Goal: Complete application form: Complete application form

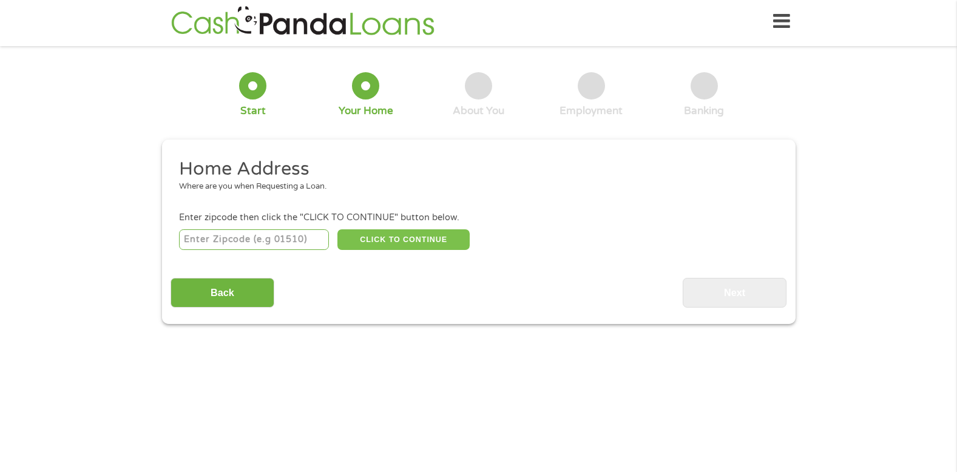
scroll to position [3, 0]
click at [248, 240] on input "number" at bounding box center [254, 239] width 150 height 21
type input "02148"
select select "[US_STATE]"
click at [403, 238] on button "CLICK TO CONTINUE" at bounding box center [403, 239] width 132 height 21
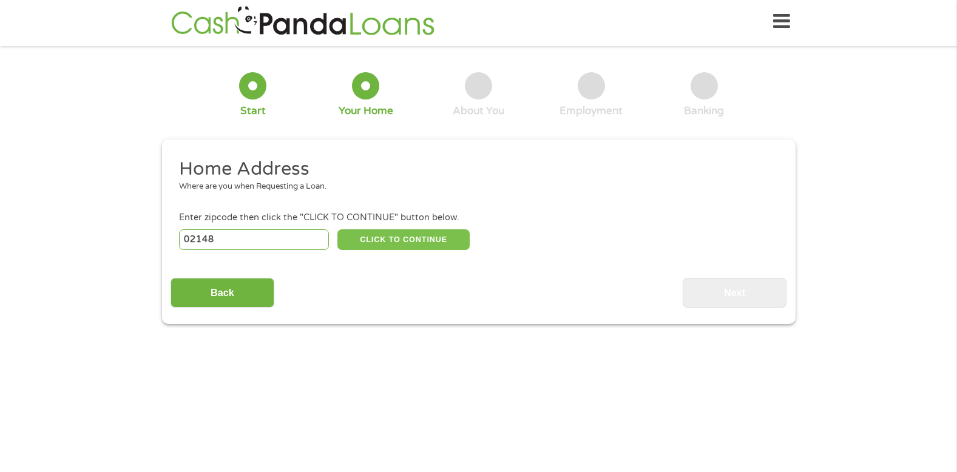
type input "02148"
type input "[GEOGRAPHIC_DATA]"
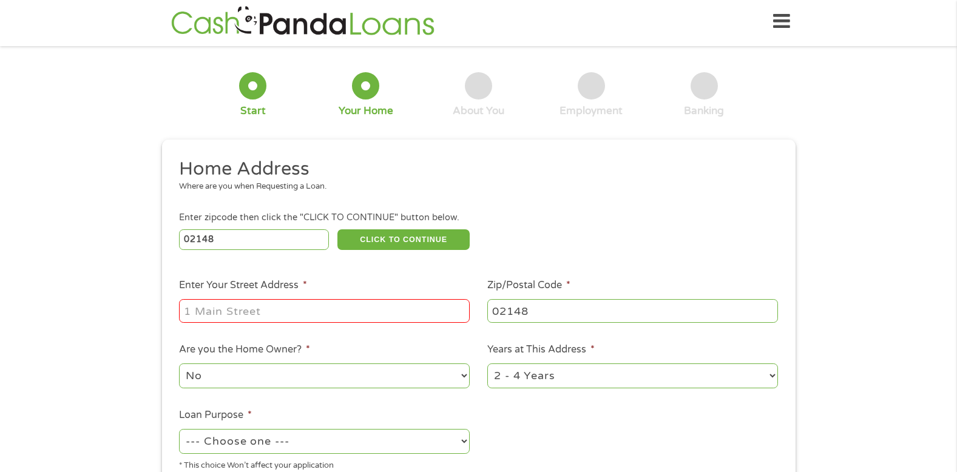
click at [376, 315] on input "Enter Your Street Address *" at bounding box center [324, 310] width 291 height 23
type input "[STREET_ADDRESS][PERSON_NAME]"
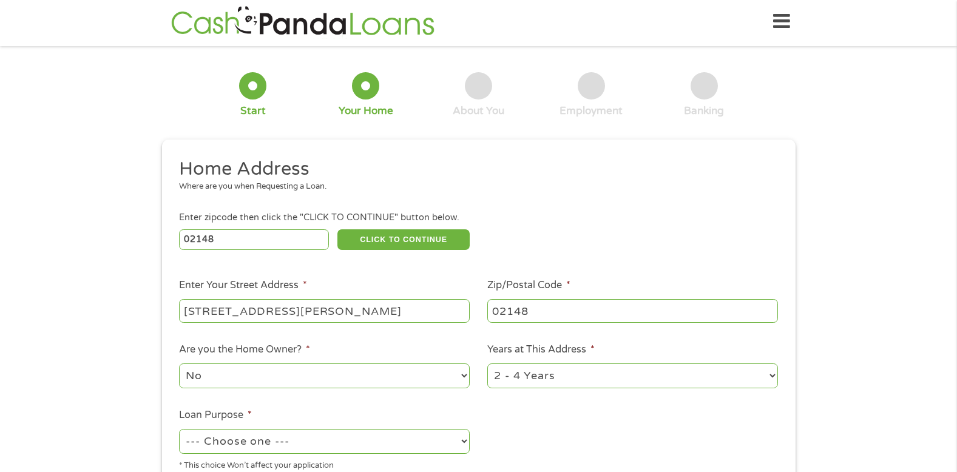
click at [462, 376] on select "No Yes" at bounding box center [324, 375] width 291 height 25
select select "yes"
click at [179, 363] on select "No Yes" at bounding box center [324, 375] width 291 height 25
click at [463, 441] on select "--- Choose one --- Pay Bills Debt Consolidation Home Improvement Major Purchase…" at bounding box center [324, 441] width 291 height 25
select select "shorttermcash"
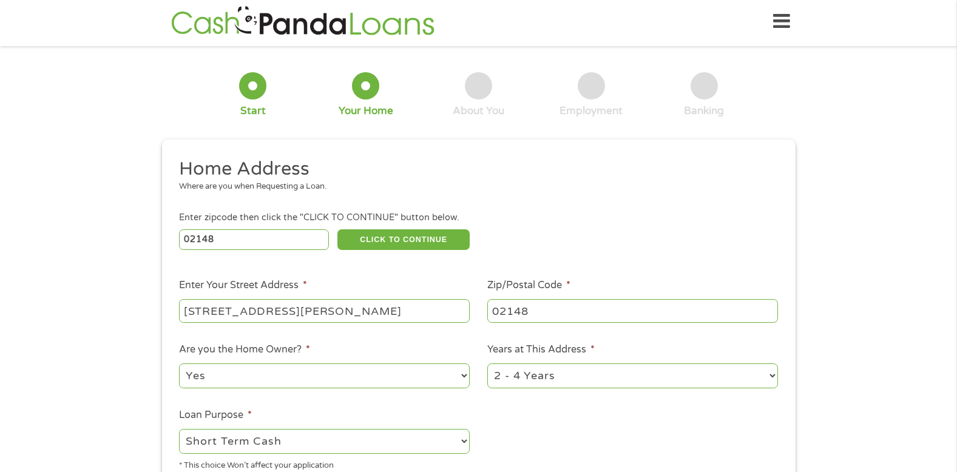
click at [179, 429] on select "--- Choose one --- Pay Bills Debt Consolidation Home Improvement Major Purchase…" at bounding box center [324, 441] width 291 height 25
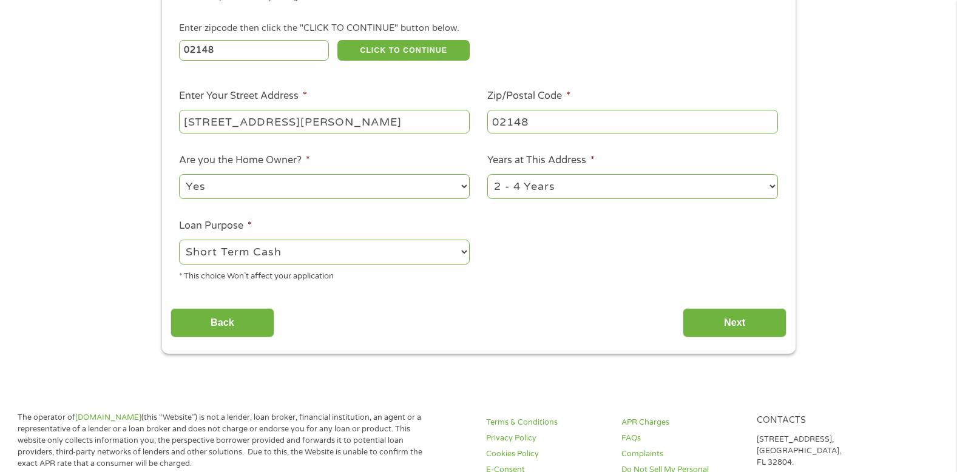
scroll to position [210, 0]
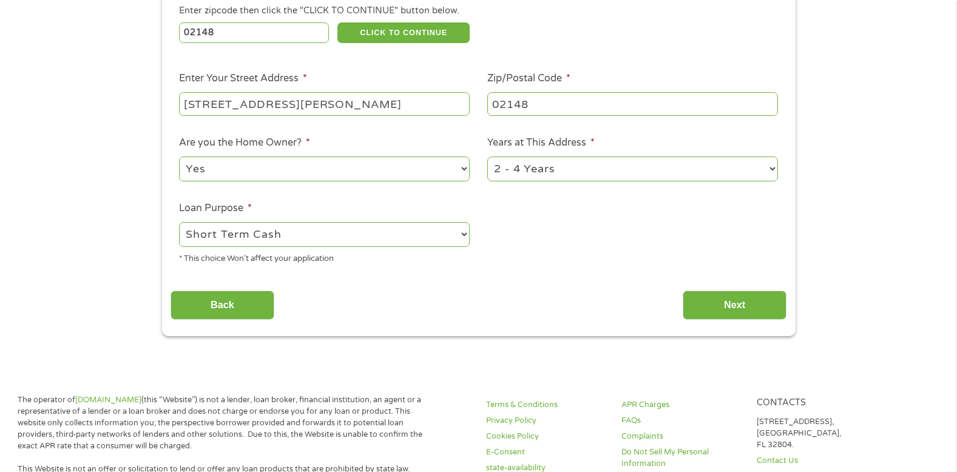
click at [772, 169] on select "1 Year or less 1 - 2 Years 2 - 4 Years Over 4 Years" at bounding box center [632, 169] width 291 height 25
select select "60months"
click at [487, 157] on select "1 Year or less 1 - 2 Years 2 - 4 Years Over 4 Years" at bounding box center [632, 169] width 291 height 25
click at [733, 305] on input "Next" at bounding box center [734, 306] width 104 height 30
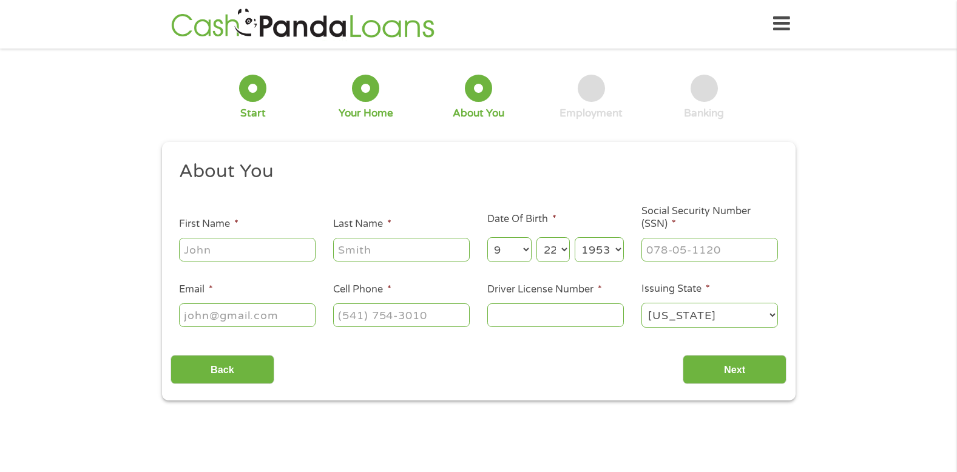
scroll to position [0, 0]
click at [248, 251] on input "First Name *" at bounding box center [247, 249] width 136 height 23
type input "[PERSON_NAME]"
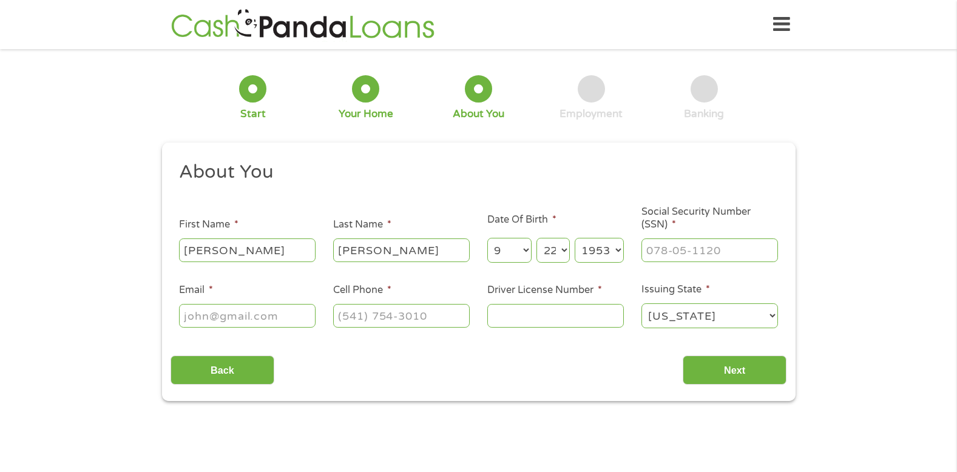
type input "[EMAIL_ADDRESS][DOMAIN_NAME]"
click at [348, 317] on input "(178) 155-8897" at bounding box center [401, 315] width 136 height 23
type input "[PHONE_NUMBER]"
click at [514, 315] on input "Driver License Number *" at bounding box center [555, 315] width 136 height 23
type input "S82670388"
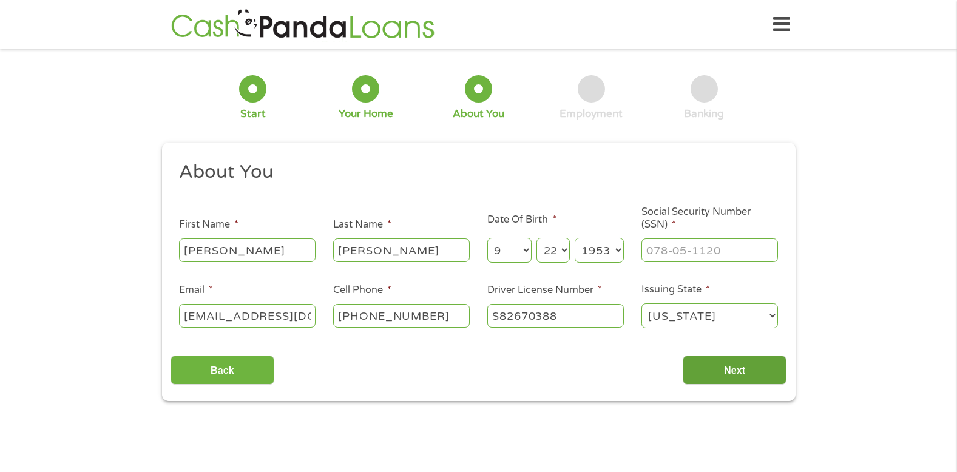
click at [734, 372] on input "Next" at bounding box center [734, 370] width 104 height 30
click at [675, 251] on input "___-__-____" at bounding box center [709, 249] width 136 height 23
type input "01_-__-____"
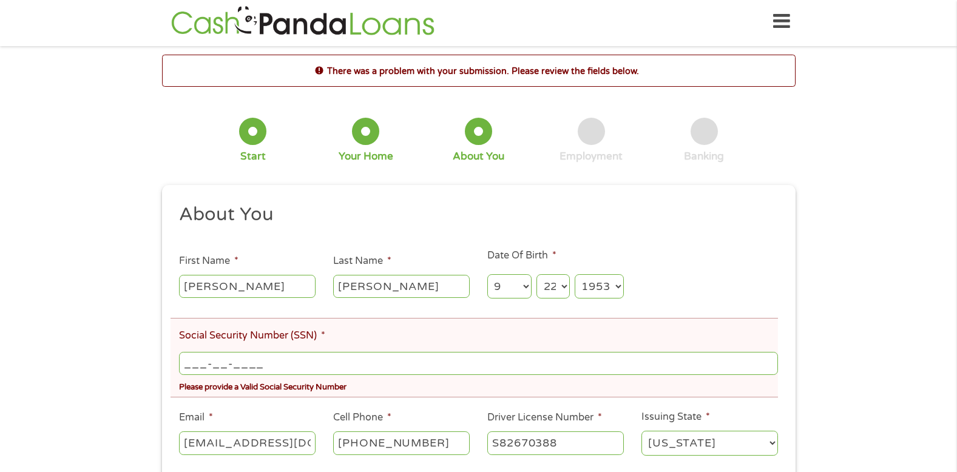
click at [281, 363] on input "___-__-____" at bounding box center [478, 363] width 598 height 23
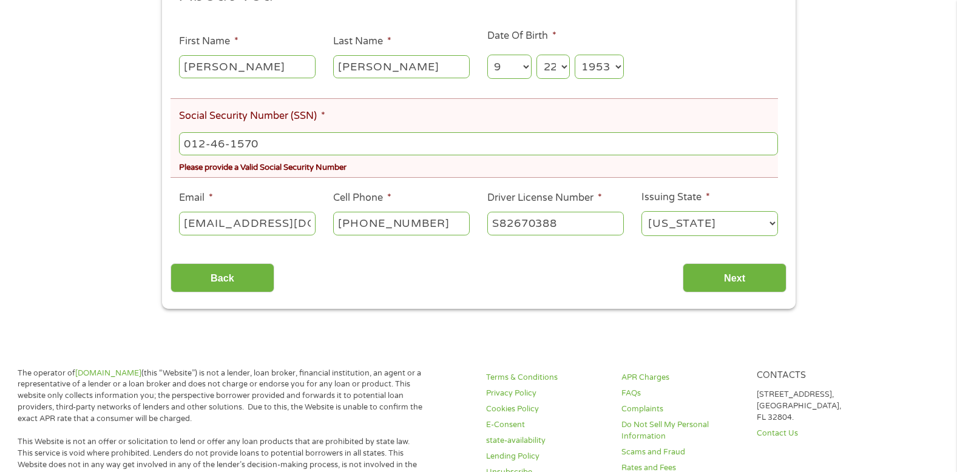
scroll to position [240, 0]
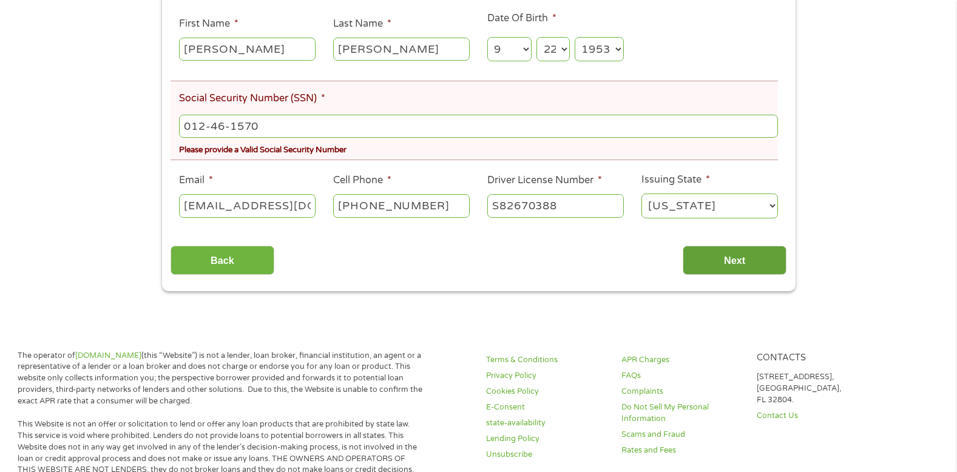
click at [725, 258] on input "Next" at bounding box center [734, 261] width 104 height 30
click at [280, 124] on input "012-46-1570" at bounding box center [478, 126] width 598 height 23
type input "012-46-1570"
click at [733, 257] on input "Next" at bounding box center [734, 261] width 104 height 30
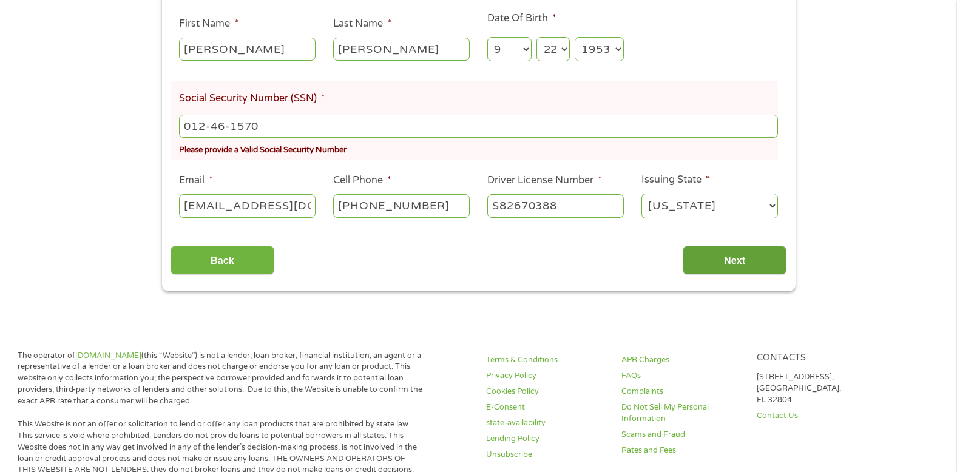
click at [733, 257] on input "Next" at bounding box center [734, 261] width 104 height 30
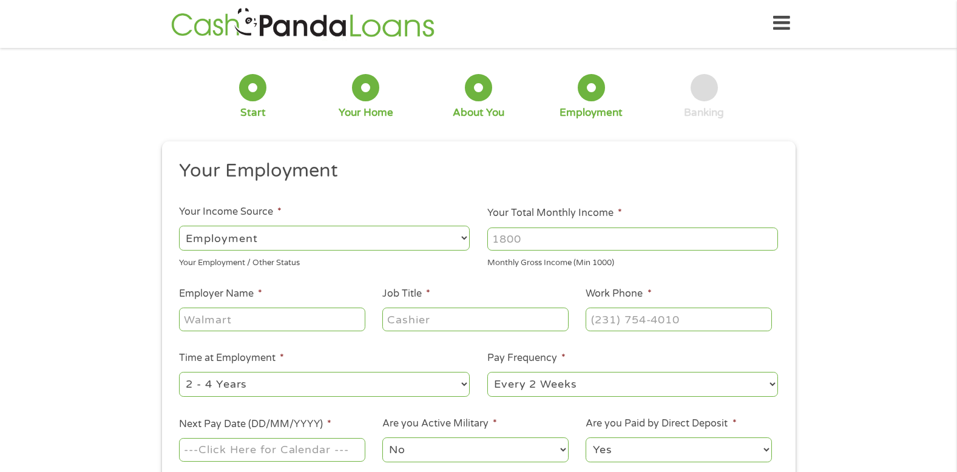
scroll to position [0, 0]
click at [463, 240] on select "--- Choose one --- Employment [DEMOGRAPHIC_DATA] Benefits" at bounding box center [324, 239] width 291 height 25
select select "benefits"
click at [179, 227] on select "--- Choose one --- Employment [DEMOGRAPHIC_DATA] Benefits" at bounding box center [324, 239] width 291 height 25
type input "Other"
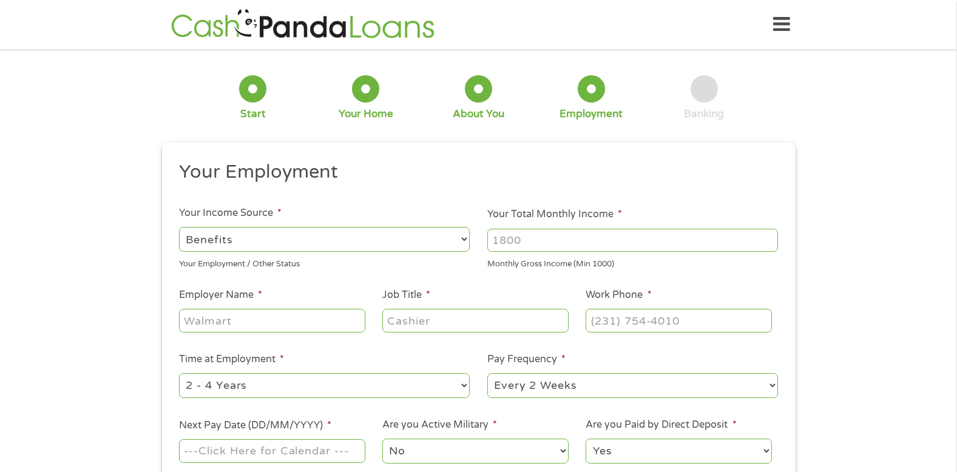
type input "[PHONE_NUMBER]"
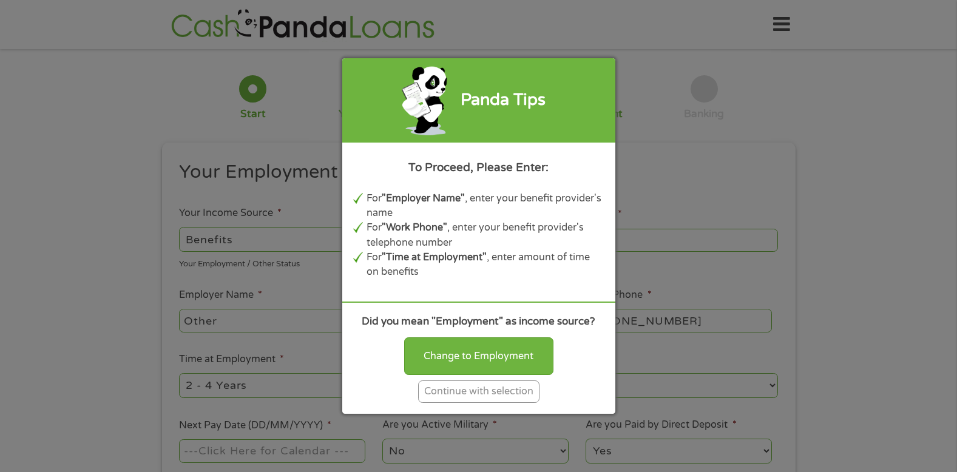
click at [472, 389] on div "Continue with selection" at bounding box center [478, 391] width 121 height 22
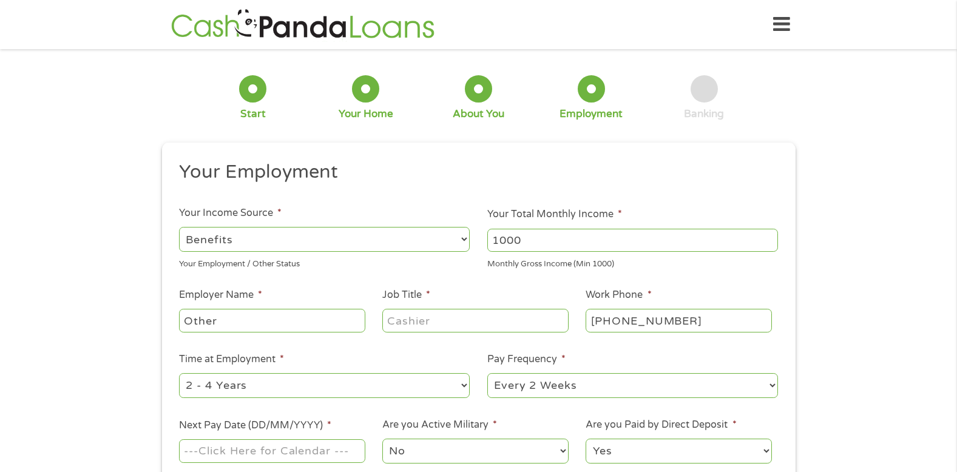
click at [769, 245] on input "1000" at bounding box center [632, 240] width 291 height 23
click at [769, 237] on input "1001" at bounding box center [632, 240] width 291 height 23
click at [769, 235] on input "1002" at bounding box center [632, 240] width 291 height 23
click at [769, 235] on input "1003" at bounding box center [632, 240] width 291 height 23
click at [769, 235] on input "1067" at bounding box center [632, 240] width 291 height 23
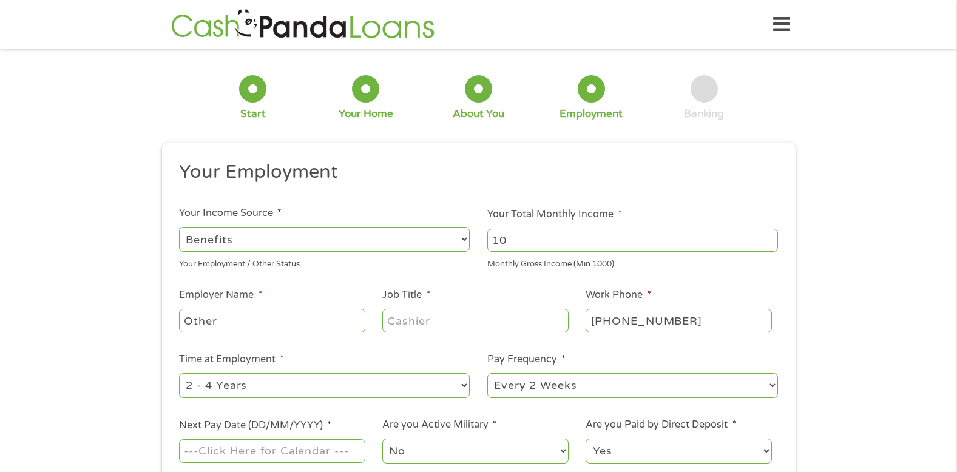
type input "1"
type input "2300"
click at [308, 320] on input "Other" at bounding box center [272, 320] width 186 height 23
type input "social security"
click at [429, 318] on input "Job Title *" at bounding box center [475, 320] width 186 height 23
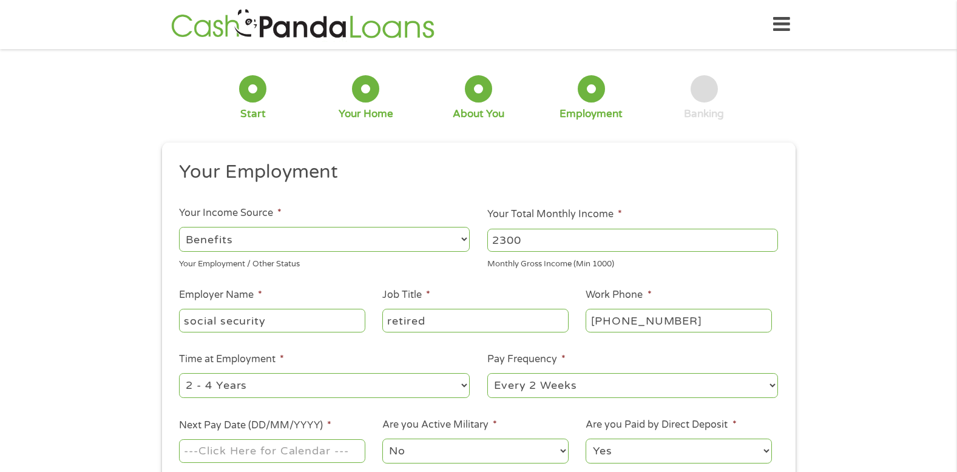
type input "retired"
click at [464, 388] on select "--- Choose one --- 1 Year or less 1 - 2 Years 2 - 4 Years Over 4 Years" at bounding box center [324, 385] width 291 height 25
select select "60months"
click at [179, 373] on select "--- Choose one --- 1 Year or less 1 - 2 Years 2 - 4 Years Over 4 Years" at bounding box center [324, 385] width 291 height 25
click at [771, 385] on select "--- Choose one --- Every 2 Weeks Every Week Monthly Semi-Monthly" at bounding box center [632, 385] width 291 height 25
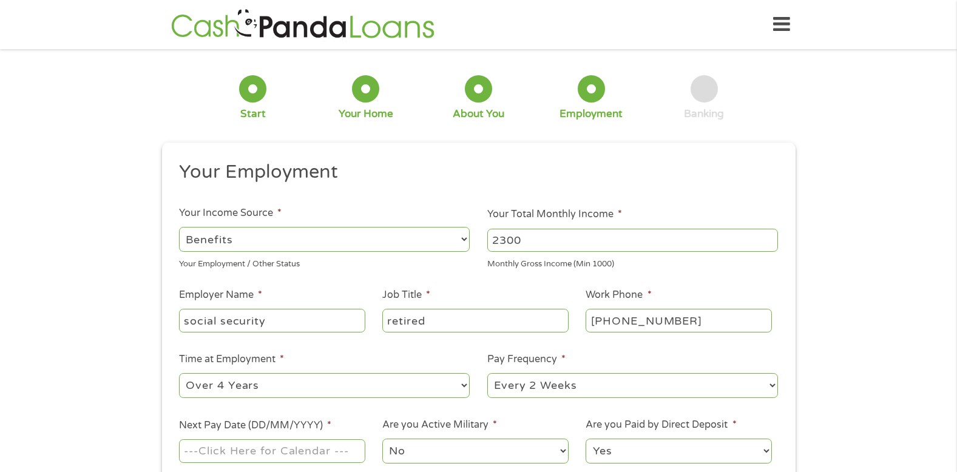
select select "monthly"
click at [487, 373] on select "--- Choose one --- Every 2 Weeks Every Week Monthly Semi-Monthly" at bounding box center [632, 385] width 291 height 25
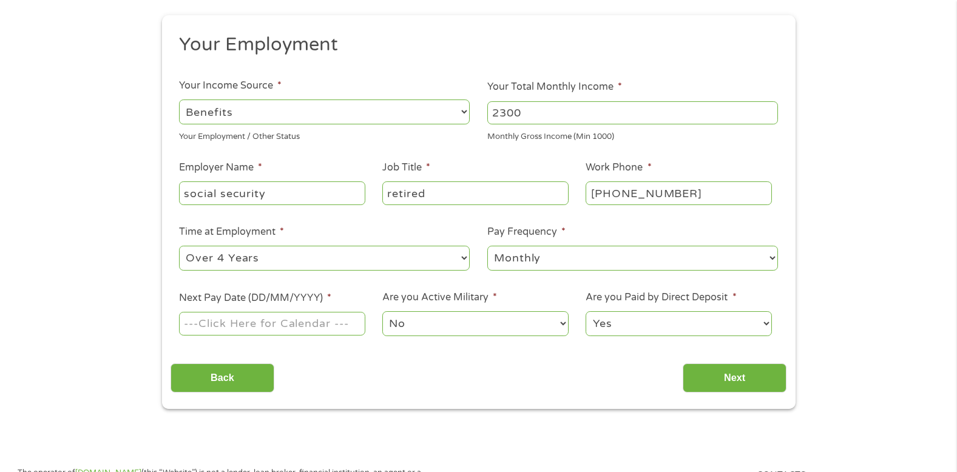
scroll to position [212, 0]
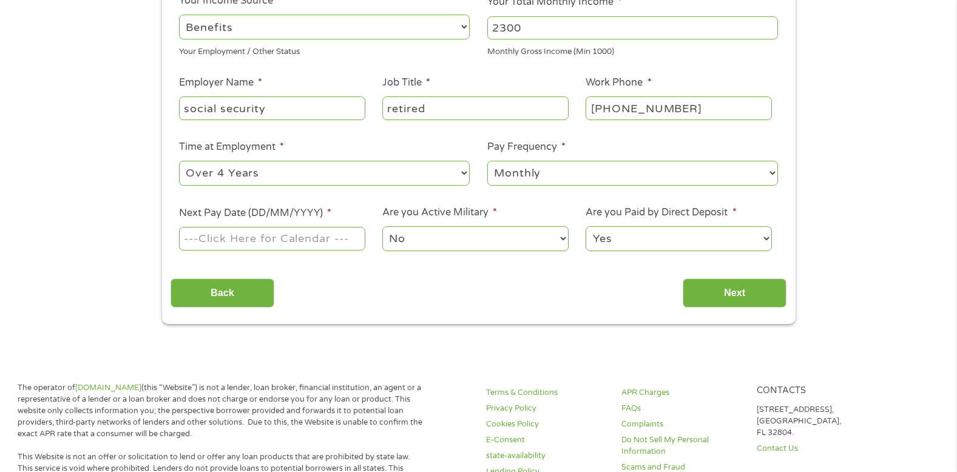
click at [343, 234] on input "Next Pay Date (DD/MM/YYYY) *" at bounding box center [272, 238] width 186 height 23
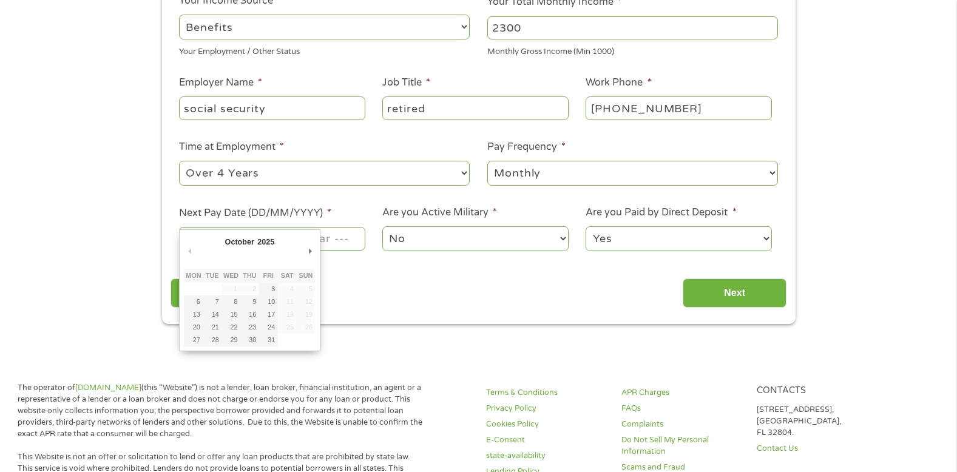
click at [289, 313] on td "18" at bounding box center [287, 314] width 19 height 13
type input "[DATE]"
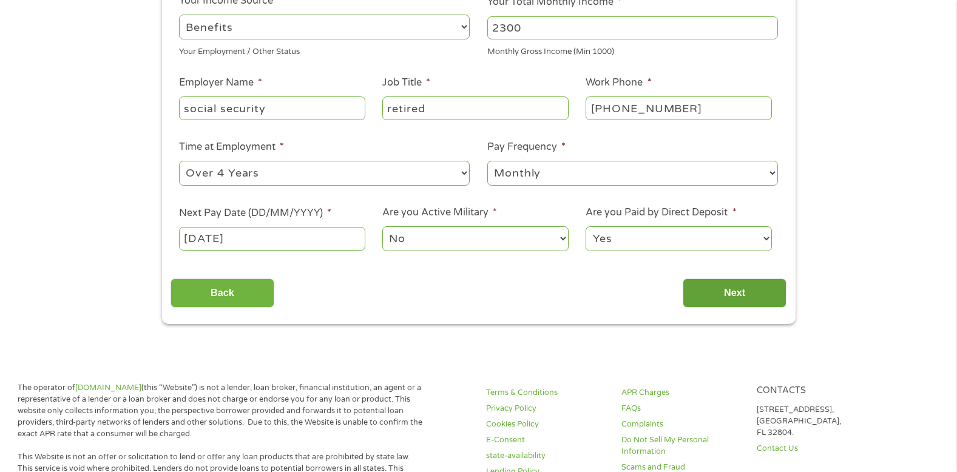
click at [735, 291] on input "Next" at bounding box center [734, 293] width 104 height 30
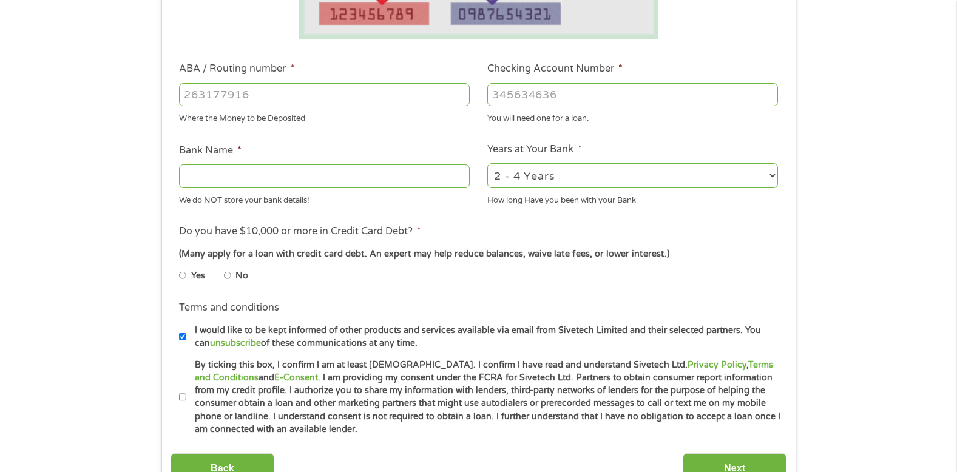
scroll to position [342, 0]
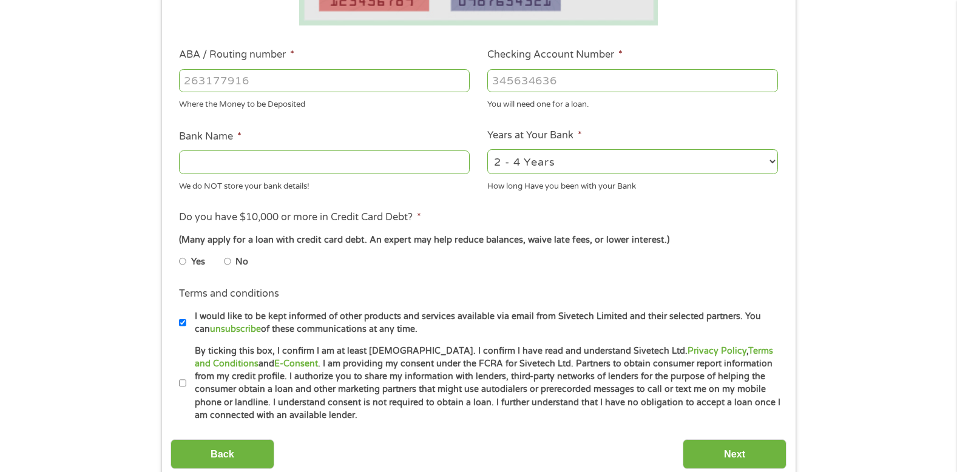
click at [224, 263] on input "No" at bounding box center [227, 261] width 7 height 19
radio input "true"
click at [222, 161] on input "Bank Name *" at bounding box center [324, 161] width 291 height 23
type input "c"
type input "CITIZENS BANK"
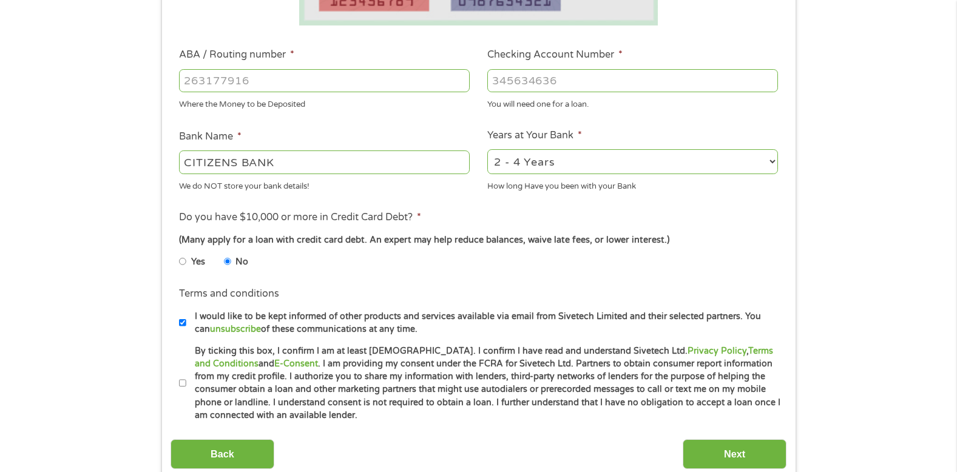
click at [773, 160] on select "2 - 4 Years 6 - 12 Months 1 - 2 Years Over 4 Years" at bounding box center [632, 161] width 291 height 25
select select "60months"
click at [487, 149] on select "2 - 4 Years 6 - 12 Months 1 - 2 Years Over 4 Years" at bounding box center [632, 161] width 291 height 25
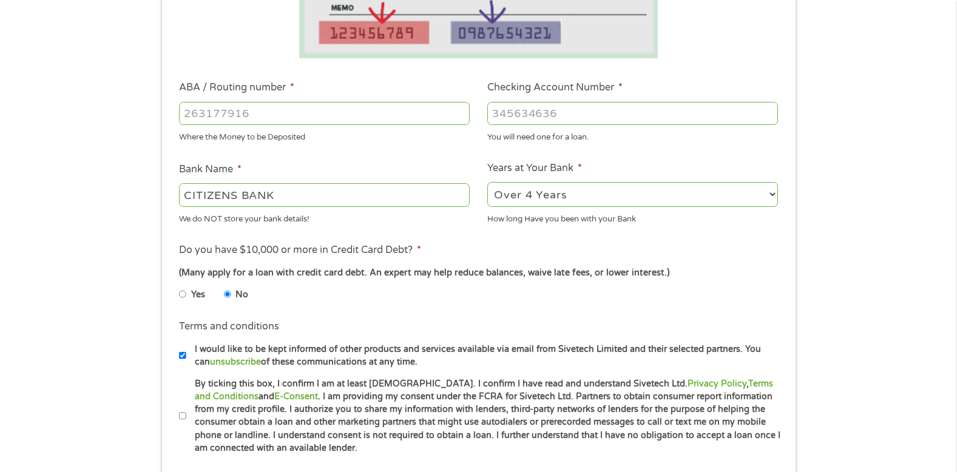
scroll to position [312, 0]
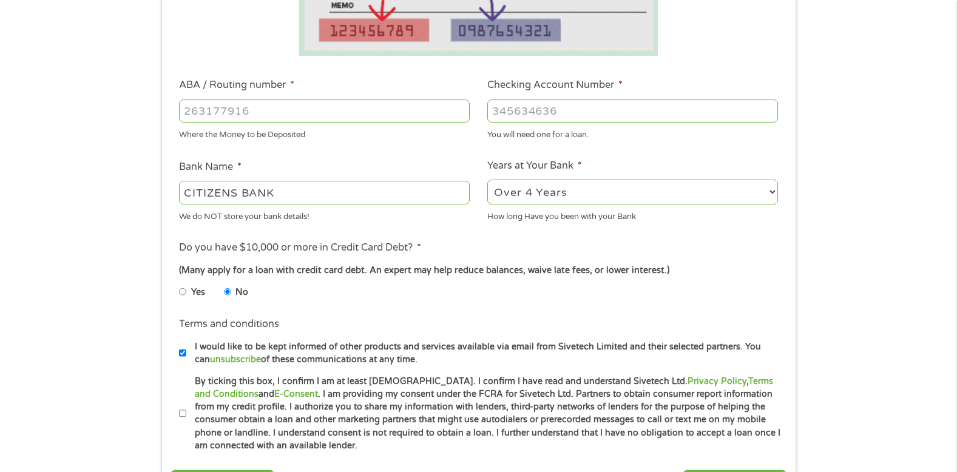
click at [311, 188] on input "CITIZENS BANK" at bounding box center [324, 192] width 291 height 23
type input "C"
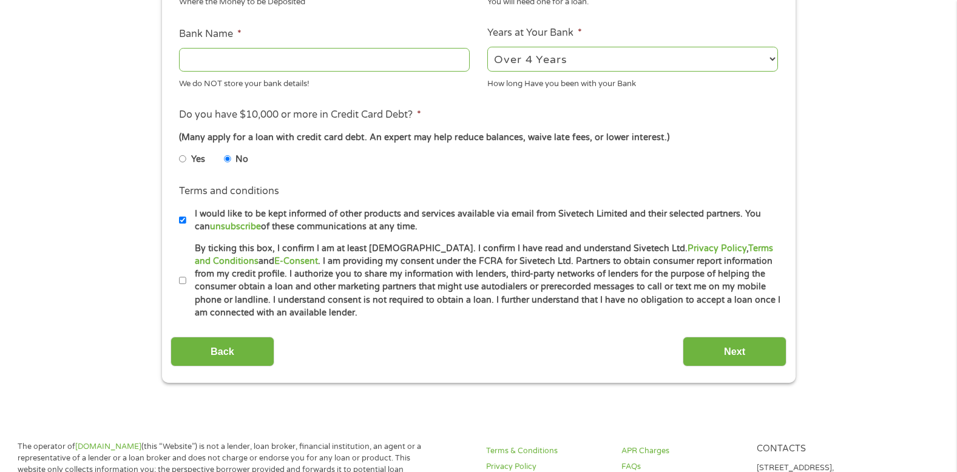
scroll to position [480, 0]
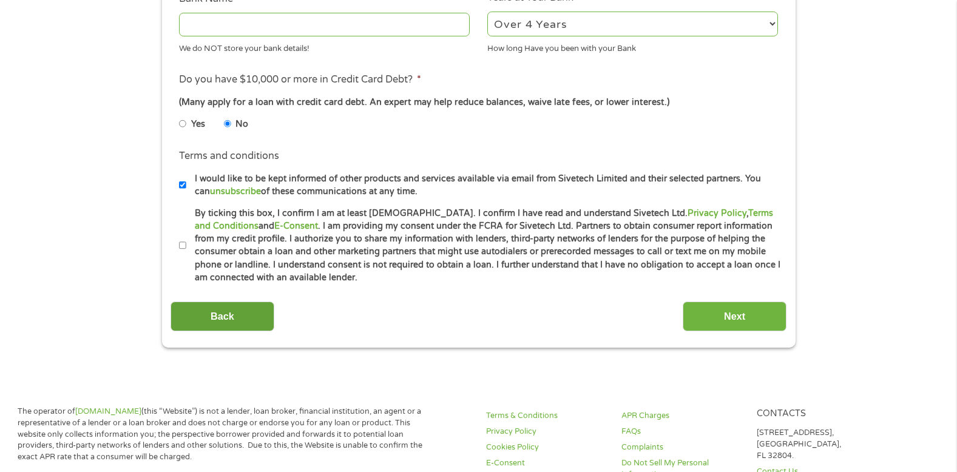
click at [216, 316] on input "Back" at bounding box center [222, 316] width 104 height 30
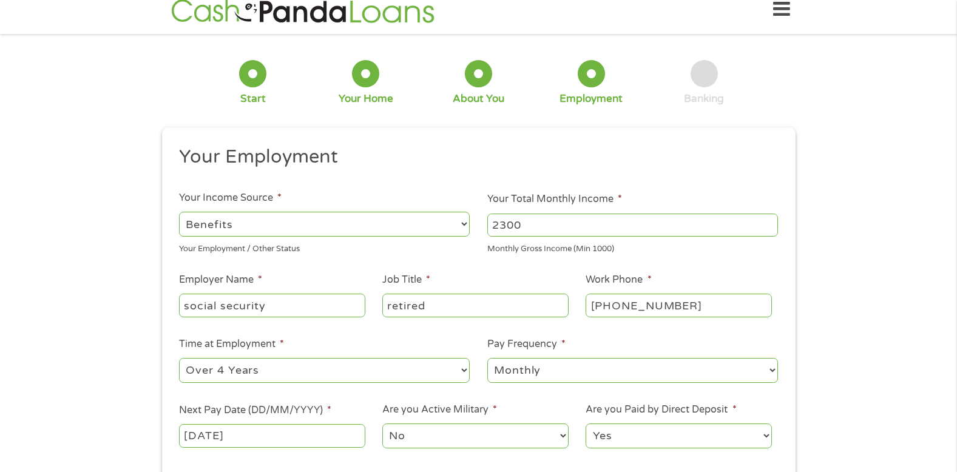
scroll to position [0, 0]
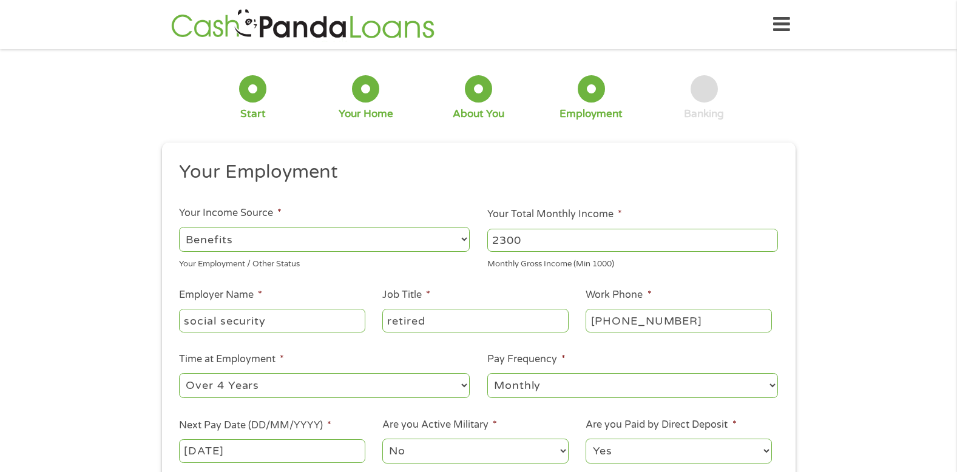
click at [724, 320] on input "[PHONE_NUMBER]" at bounding box center [678, 320] width 186 height 23
type input "(___) ___-____"
drag, startPoint x: 724, startPoint y: 320, endPoint x: 691, endPoint y: 326, distance: 33.3
click at [700, 323] on input "(___) ___-____" at bounding box center [678, 320] width 186 height 23
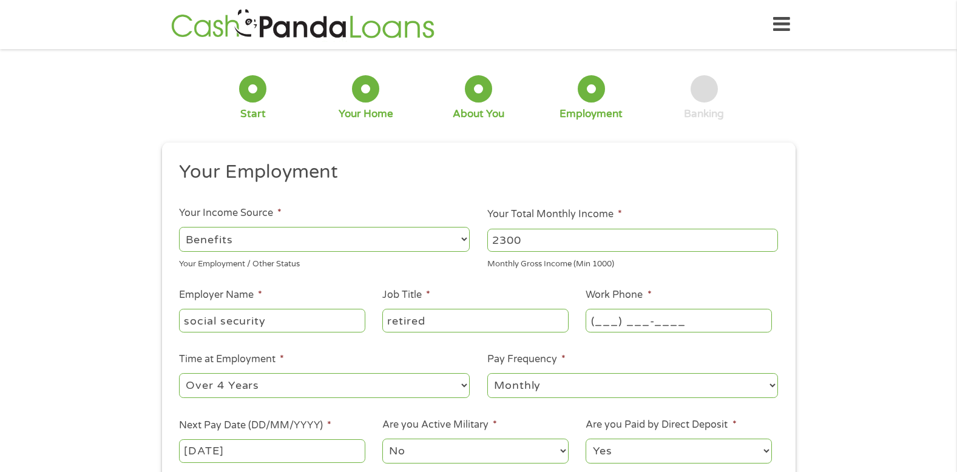
type input "retire"
click at [445, 325] on input "ret" at bounding box center [475, 320] width 186 height 23
type input "r"
click at [281, 325] on input "social secur" at bounding box center [272, 320] width 186 height 23
type input "s"
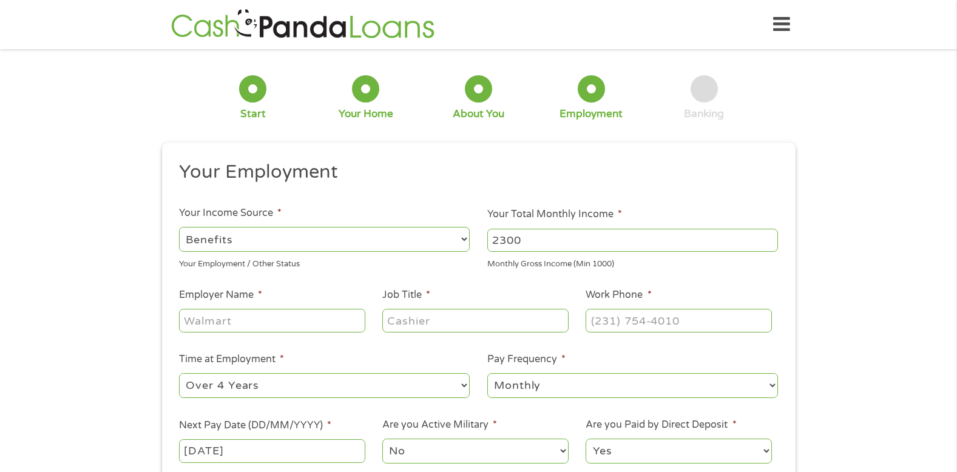
click at [560, 380] on select "--- Choose one --- Every 2 Weeks Every Week Monthly Semi-Monthly" at bounding box center [632, 385] width 291 height 25
click at [316, 448] on input "[DATE]" at bounding box center [272, 450] width 186 height 23
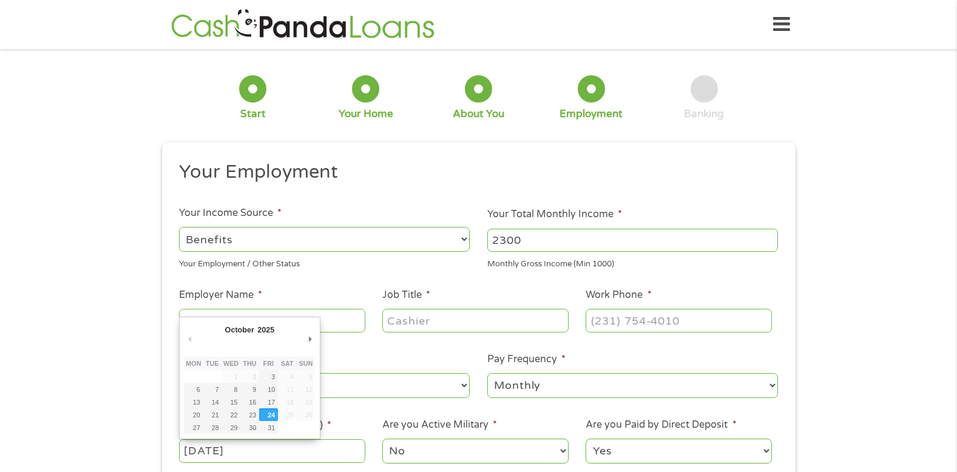
click at [301, 450] on input "[DATE]" at bounding box center [272, 450] width 186 height 23
click at [539, 243] on input "2300" at bounding box center [632, 240] width 291 height 23
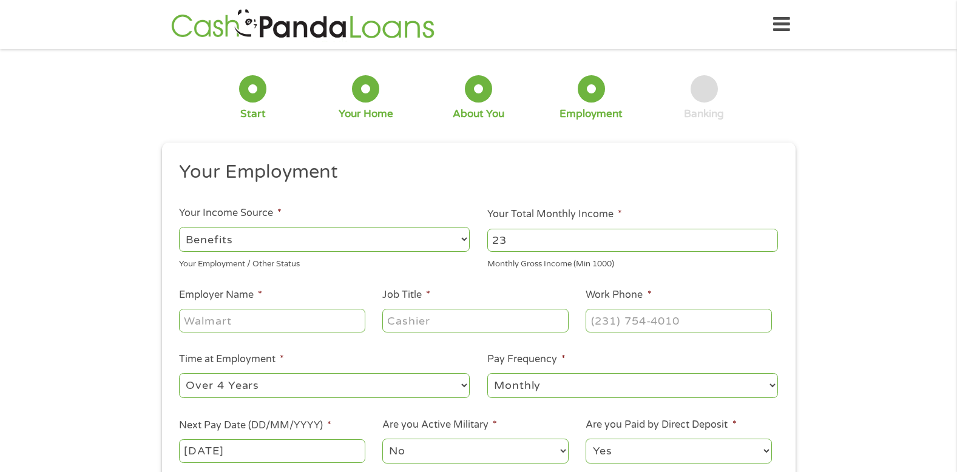
type input "2"
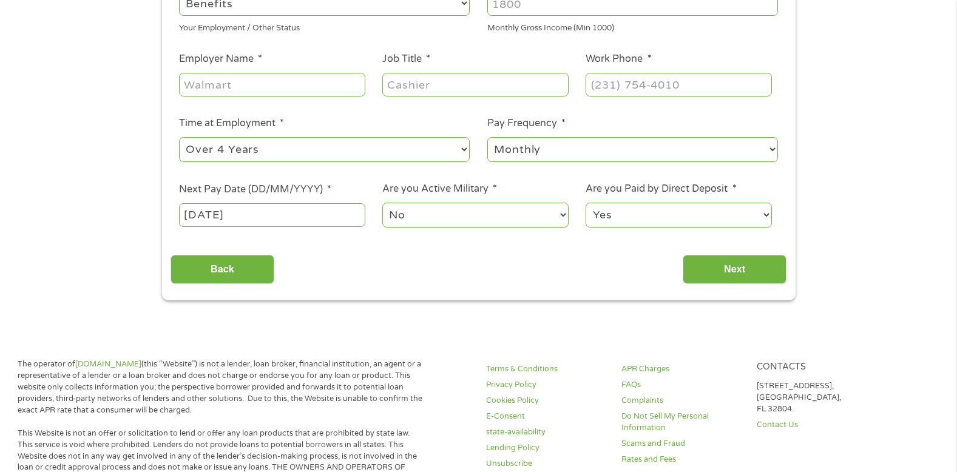
scroll to position [240, 0]
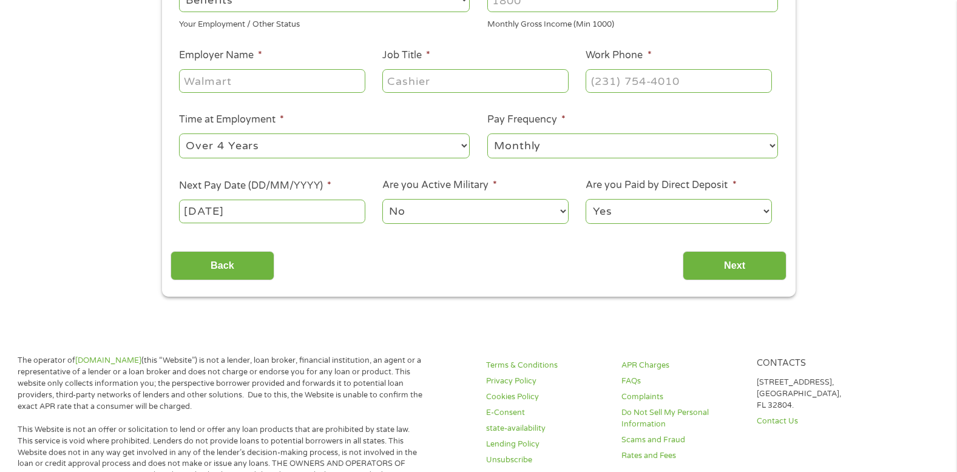
click at [264, 211] on body "Home Get Loan Offer How it works FAQs Blog Cash Loans Quick Loans Online Loans …" at bounding box center [478, 473] width 957 height 1427
click at [329, 185] on span "*" at bounding box center [329, 186] width 4 height 12
click at [329, 200] on input "[DATE]" at bounding box center [272, 211] width 186 height 23
click at [335, 268] on div "Back Next" at bounding box center [478, 261] width 616 height 38
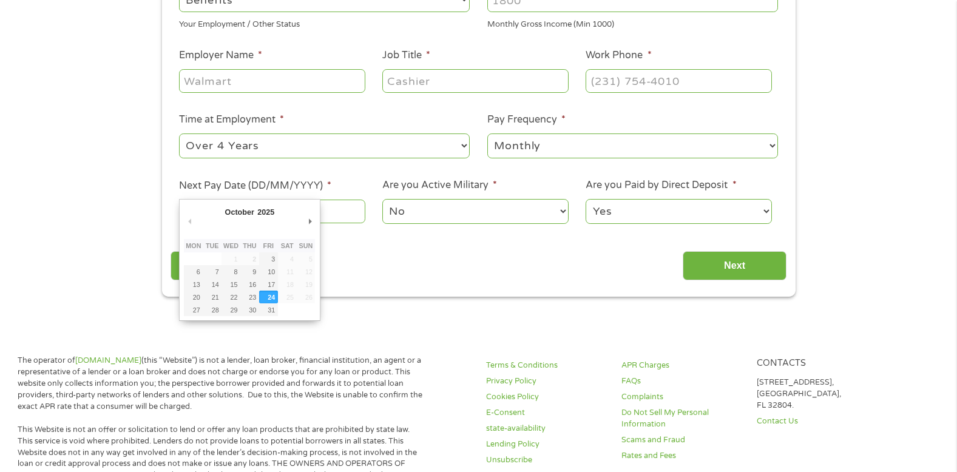
click at [295, 215] on body "Home Get Loan Offer How it works FAQs Blog Cash Loans Quick Loans Online Loans …" at bounding box center [478, 473] width 957 height 1427
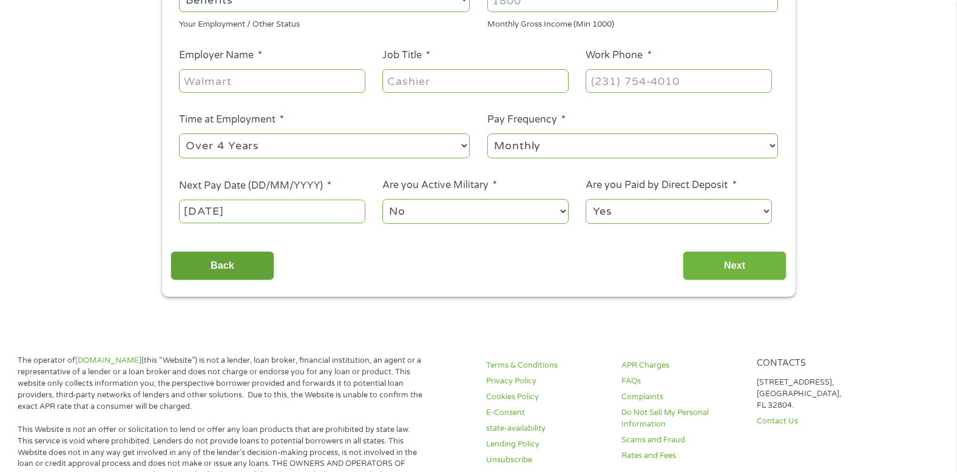
click at [230, 265] on input "Back" at bounding box center [222, 266] width 104 height 30
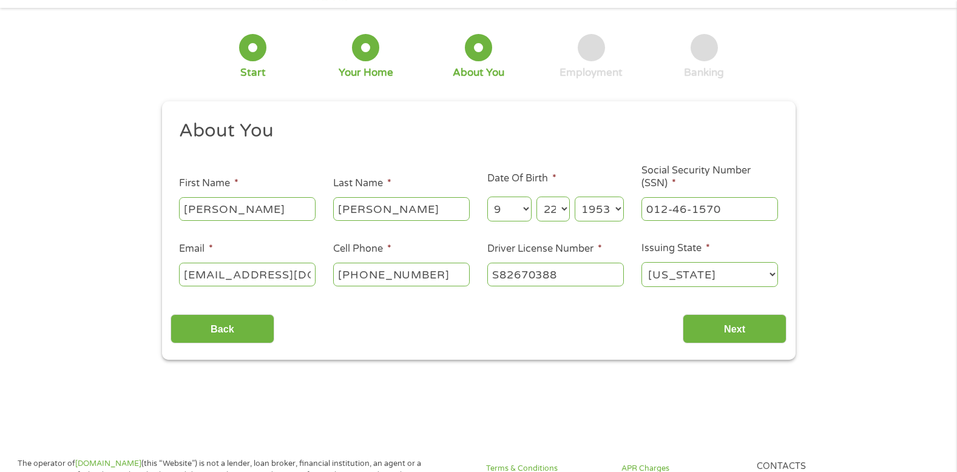
scroll to position [0, 0]
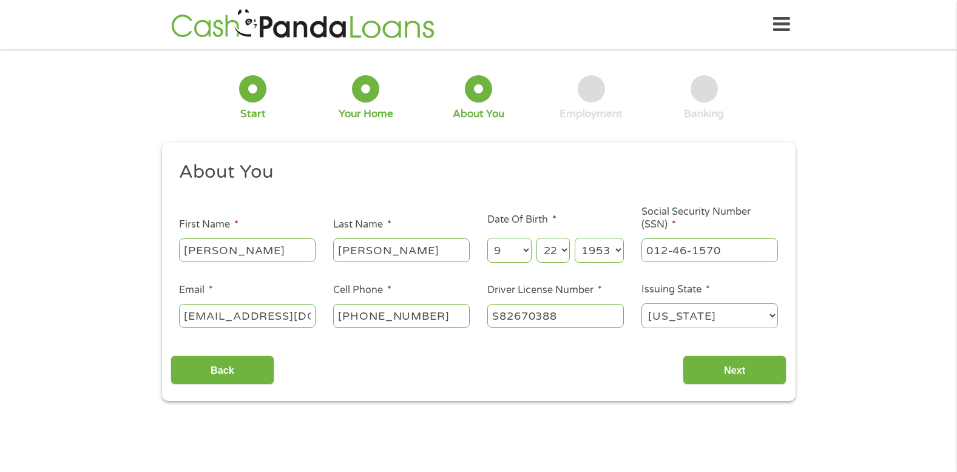
click at [306, 313] on input "[EMAIL_ADDRESS][DOMAIN_NAME]" at bounding box center [247, 315] width 136 height 23
type input "i"
type input "(___) ___-____"
click at [436, 316] on input "(___) ___-____" at bounding box center [401, 315] width 136 height 23
click at [580, 315] on input "S82670" at bounding box center [555, 315] width 136 height 23
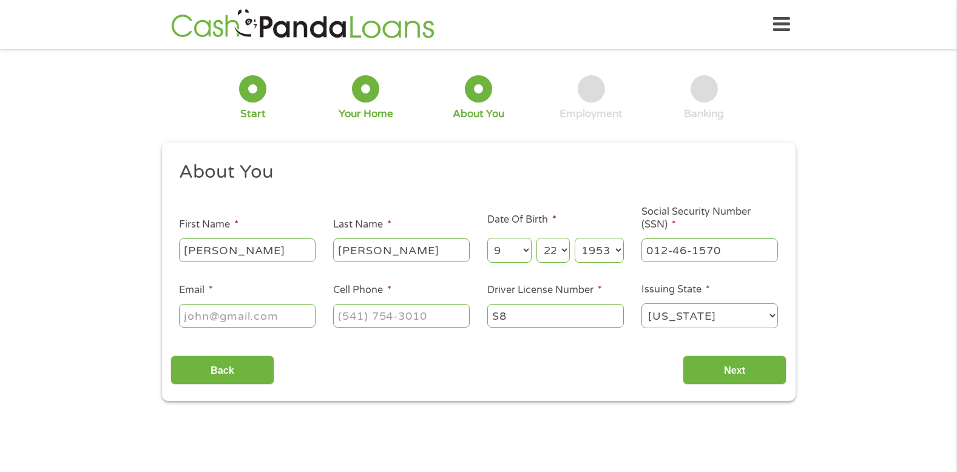
type input "S"
type input "___-__-____"
click at [742, 255] on input "___-__-____" at bounding box center [709, 249] width 136 height 23
click at [396, 252] on input "EC" at bounding box center [401, 249] width 136 height 23
type input "E"
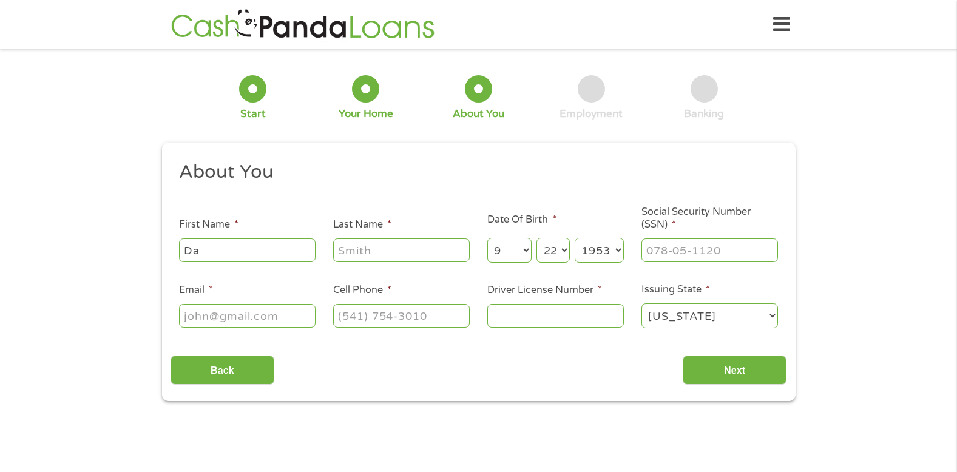
type input "D"
click at [241, 253] on input "First Name *" at bounding box center [247, 249] width 136 height 23
click at [222, 368] on input "Back" at bounding box center [222, 370] width 104 height 30
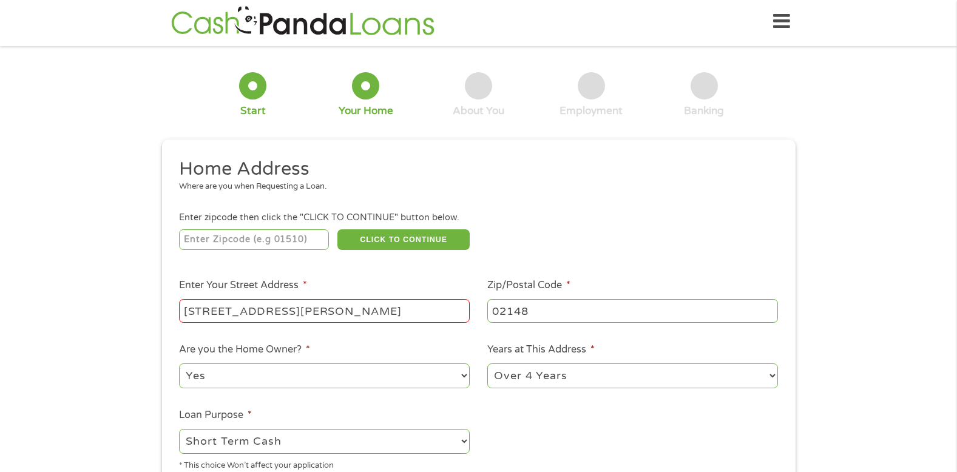
click at [570, 315] on input "02148" at bounding box center [632, 310] width 291 height 23
type input "_____"
click at [418, 309] on input "[STREET_ADDRESS][PERSON_NAME]," at bounding box center [324, 310] width 291 height 23
type input "1"
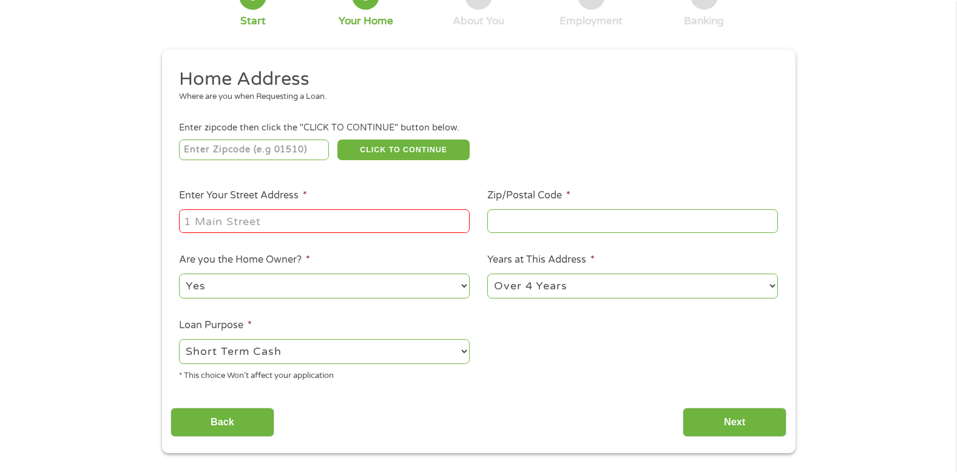
scroll to position [91, 0]
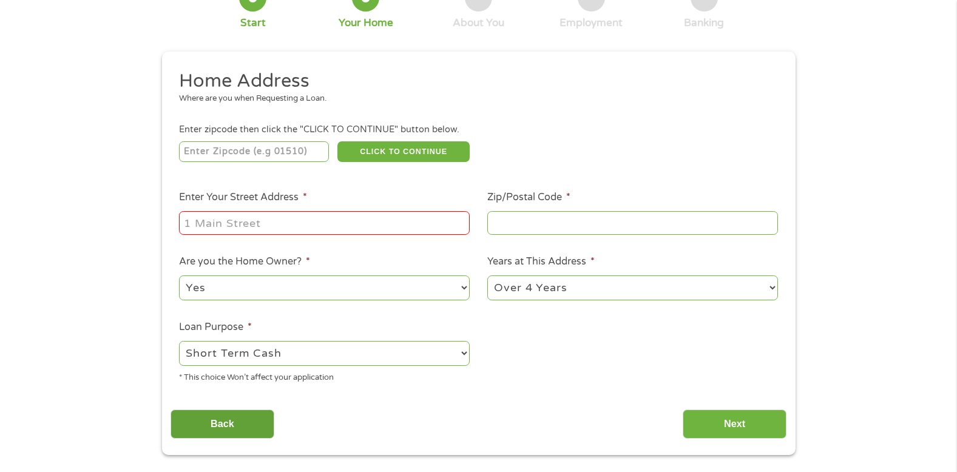
click at [222, 424] on input "Back" at bounding box center [222, 424] width 104 height 30
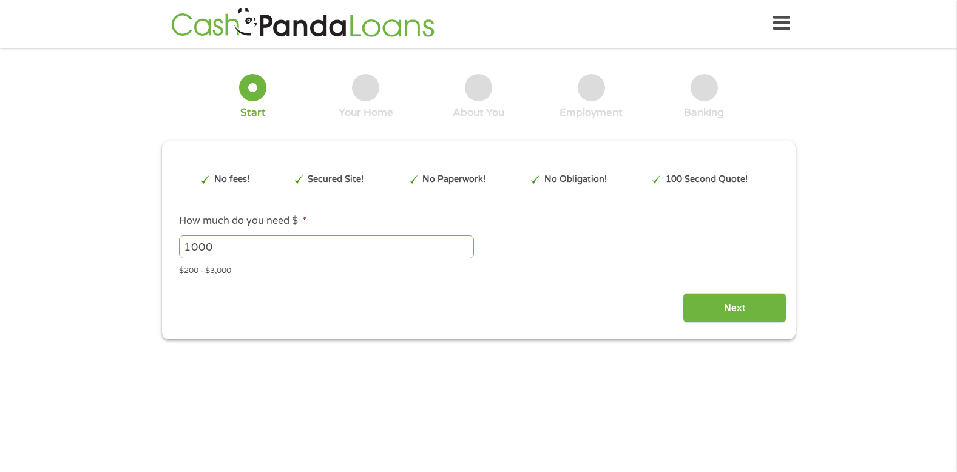
scroll to position [0, 0]
click at [248, 254] on input "1000" at bounding box center [326, 248] width 295 height 23
type input "1"
